Goal: Task Accomplishment & Management: Manage account settings

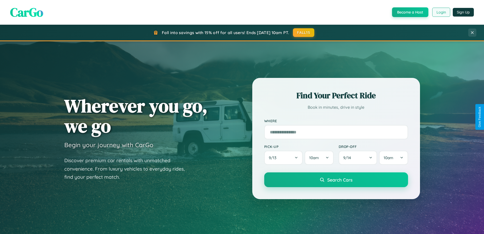
click at [441, 12] on button "Login" at bounding box center [442, 12] width 18 height 9
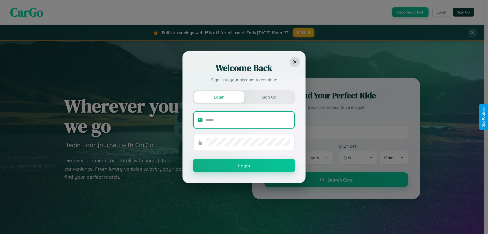
click at [248, 120] on input "text" at bounding box center [248, 120] width 84 height 8
type input "**********"
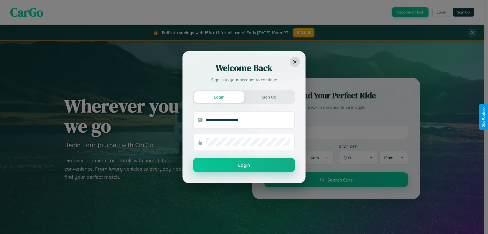
click at [244, 165] on button "Login" at bounding box center [244, 165] width 102 height 14
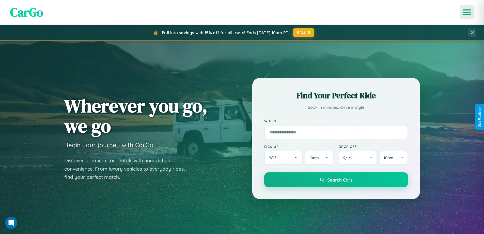
click at [467, 12] on icon "Open menu" at bounding box center [467, 12] width 7 height 5
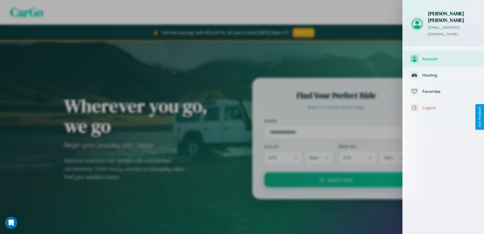
click at [444, 56] on span "Account" at bounding box center [450, 58] width 54 height 5
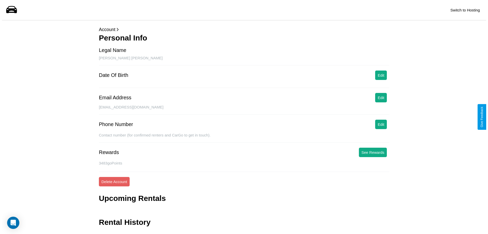
scroll to position [12, 0]
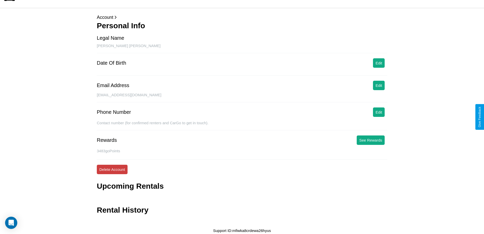
click at [112, 169] on button "Delete Account" at bounding box center [112, 169] width 31 height 9
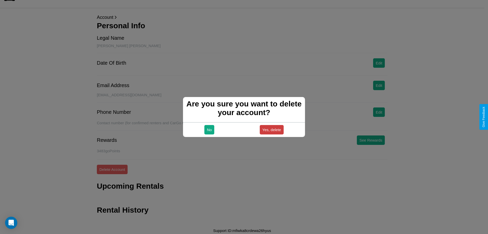
click at [272, 129] on button "Yes, delete" at bounding box center [272, 129] width 24 height 9
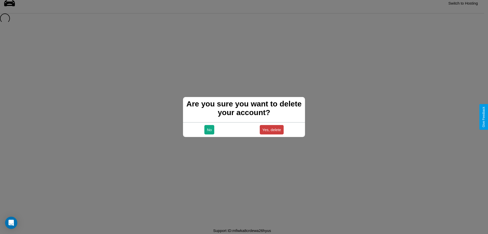
scroll to position [7, 0]
